Goal: Find specific page/section: Find specific page/section

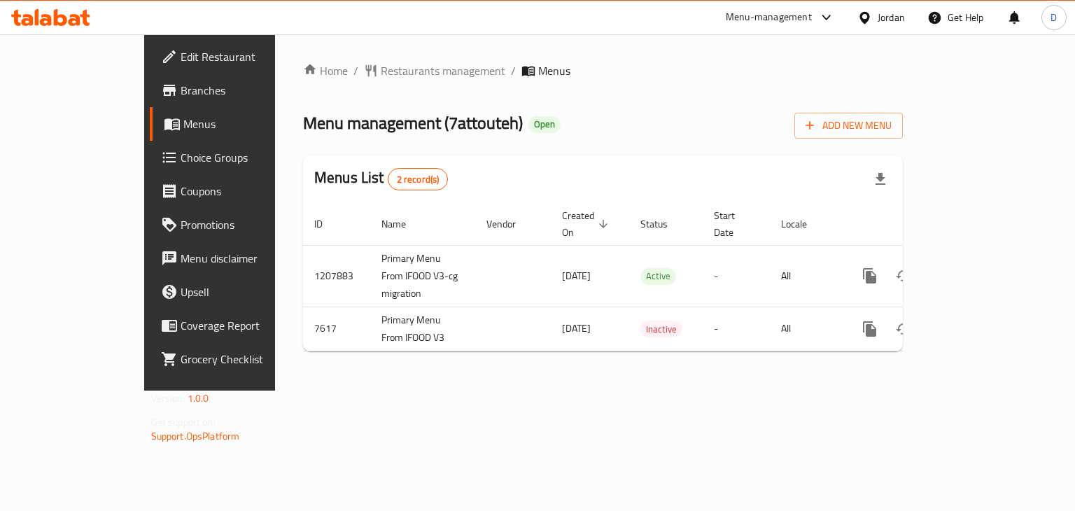
click at [904, 24] on div "Jordan" at bounding box center [881, 18] width 70 height 34
click at [878, 24] on div "Jordan" at bounding box center [891, 17] width 27 height 15
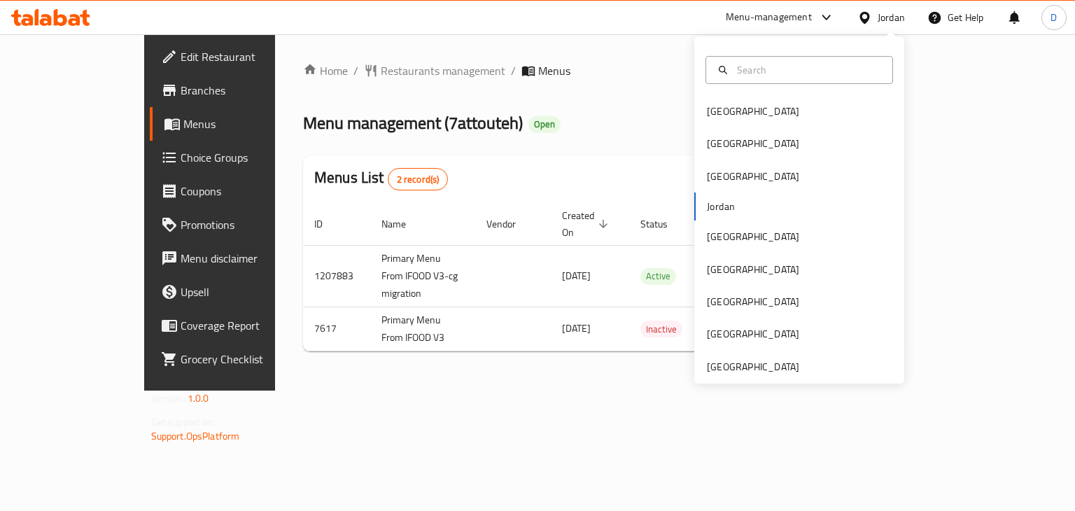
click at [742, 377] on div "[GEOGRAPHIC_DATA] [GEOGRAPHIC_DATA] [GEOGRAPHIC_DATA] [GEOGRAPHIC_DATA] [GEOGRA…" at bounding box center [799, 209] width 210 height 347
click at [739, 369] on div "[GEOGRAPHIC_DATA]" at bounding box center [753, 366] width 92 height 15
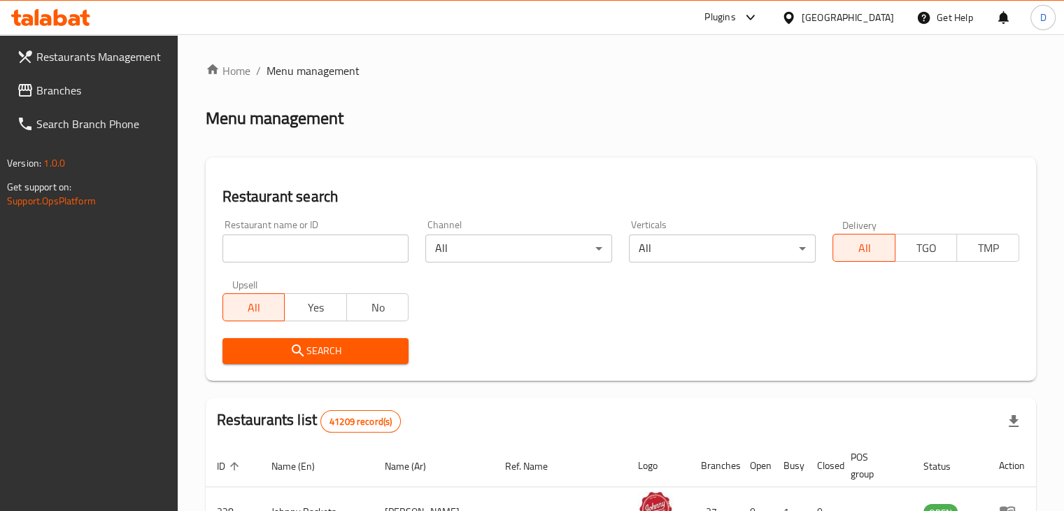
click at [101, 80] on link "Branches" at bounding box center [92, 90] width 172 height 34
